Goal: Transaction & Acquisition: Purchase product/service

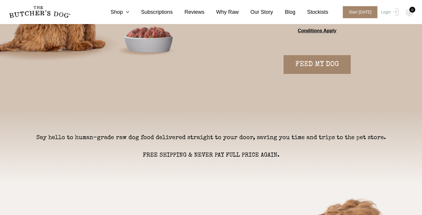
scroll to position [48, 0]
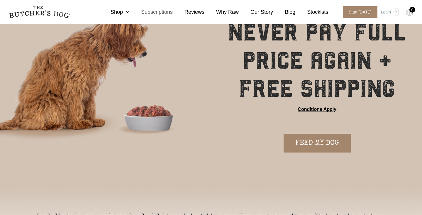
click at [132, 12] on link "Subscriptions" at bounding box center [150, 12] width 43 height 8
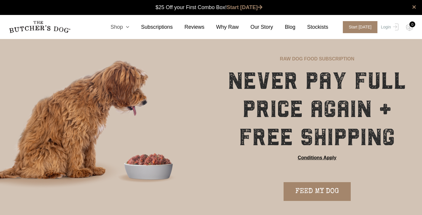
click at [124, 28] on link "Shop" at bounding box center [114, 27] width 30 height 8
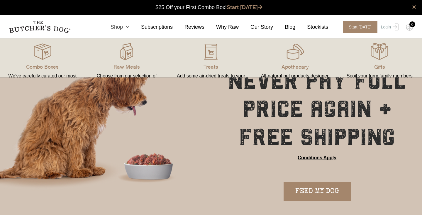
scroll to position [0, 0]
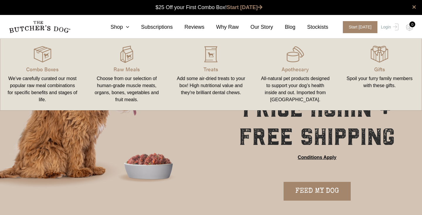
click at [56, 86] on div "We’ve carefully curated our most popular raw meal combinations for specific ben…" at bounding box center [42, 89] width 70 height 28
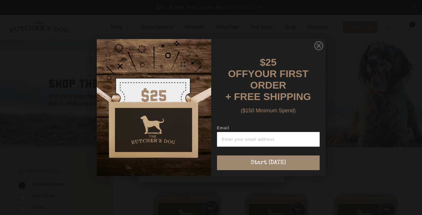
scroll to position [0, 0]
click at [318, 50] on circle "Close dialog" at bounding box center [318, 46] width 8 height 8
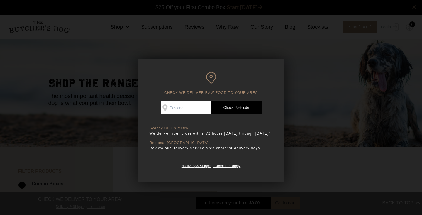
click at [189, 112] on input "Check Availability At" at bounding box center [186, 107] width 50 height 13
type input "2731"
click at [236, 108] on link "Check Postcode" at bounding box center [236, 107] width 50 height 13
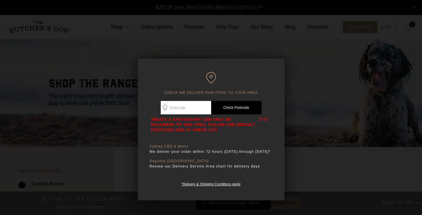
click at [322, 153] on div at bounding box center [211, 107] width 422 height 215
